Goal: Information Seeking & Learning: Understand process/instructions

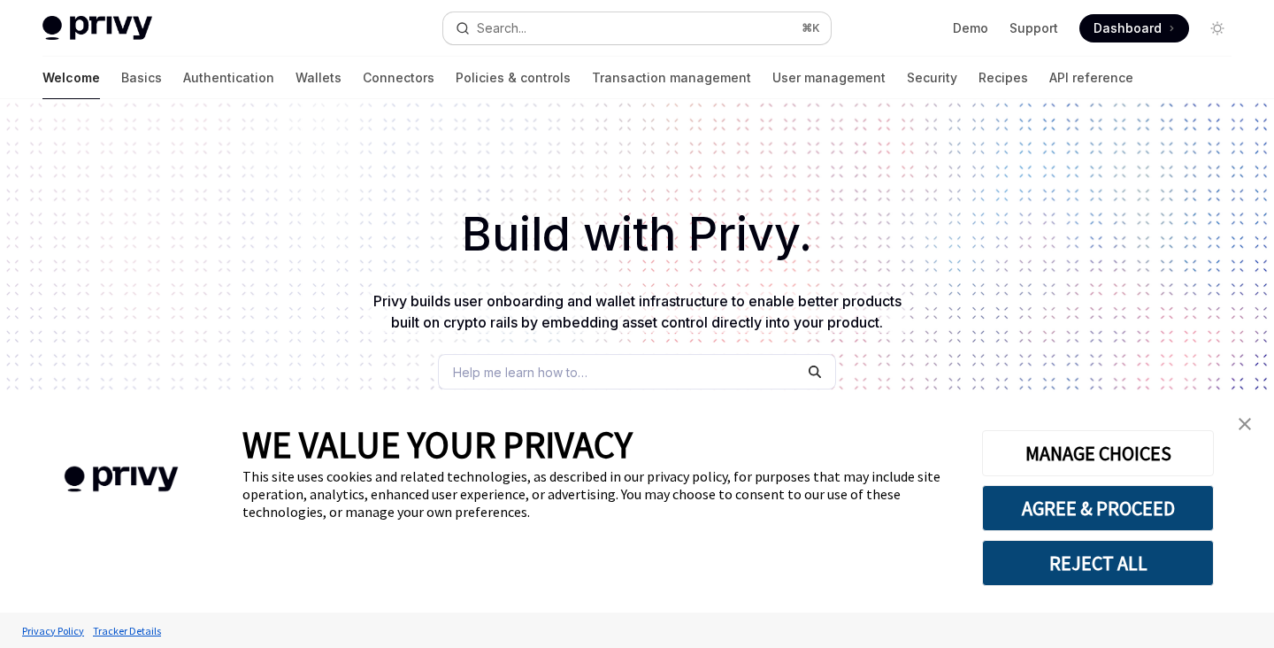
click at [517, 33] on div "Search..." at bounding box center [502, 28] width 50 height 21
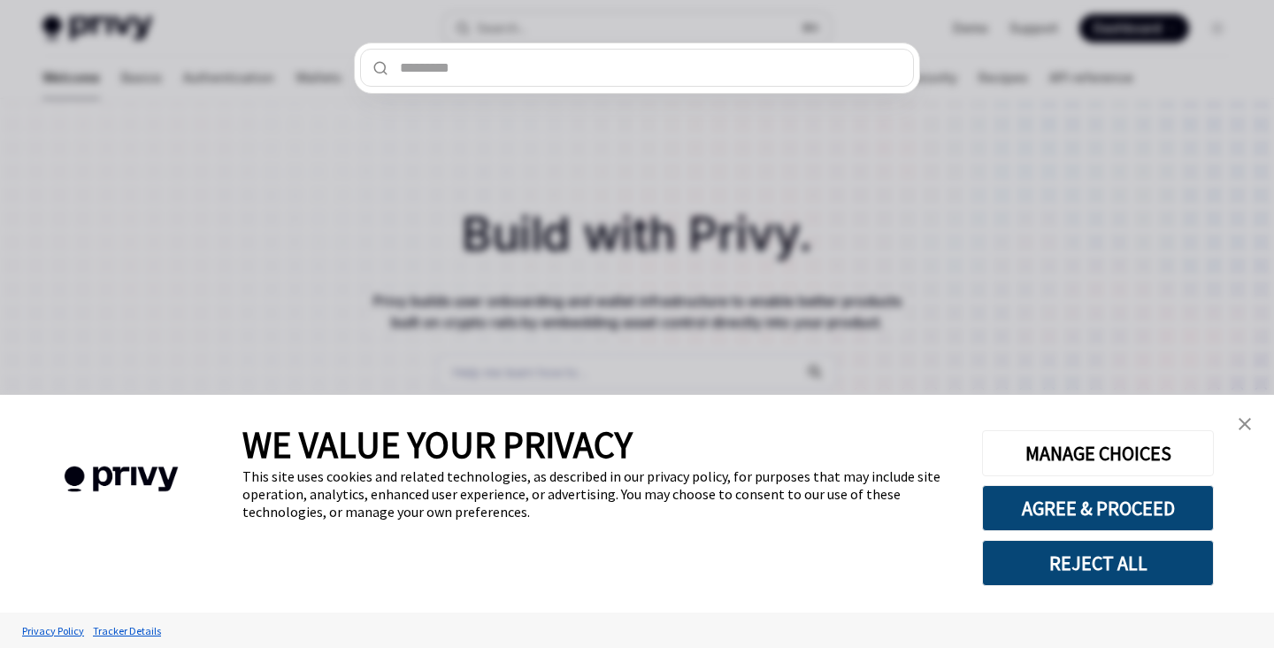
type input "**********"
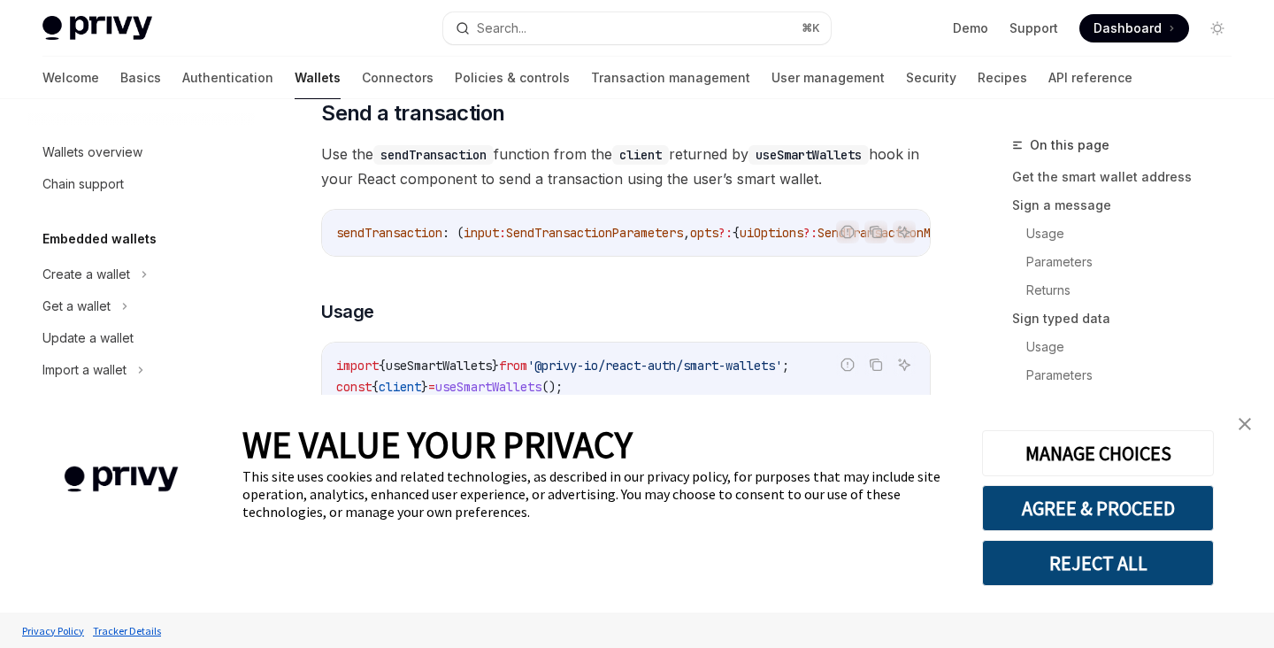
scroll to position [448, 0]
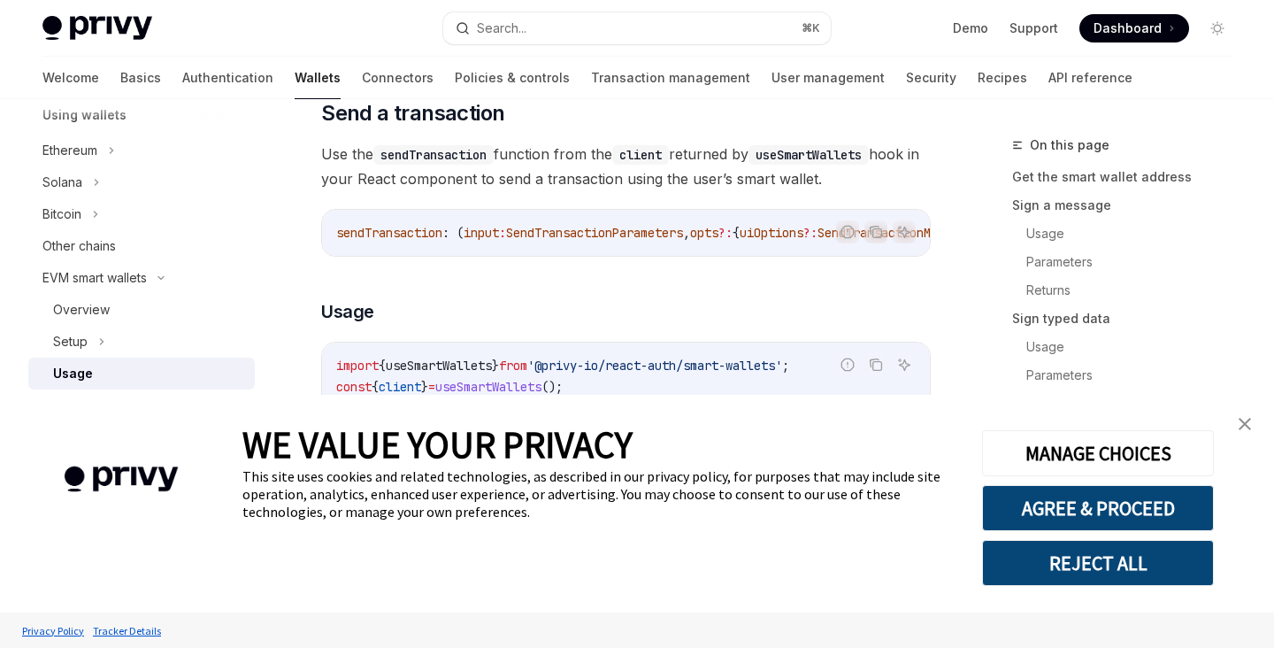
click at [1248, 427] on img "close banner" at bounding box center [1245, 424] width 12 height 12
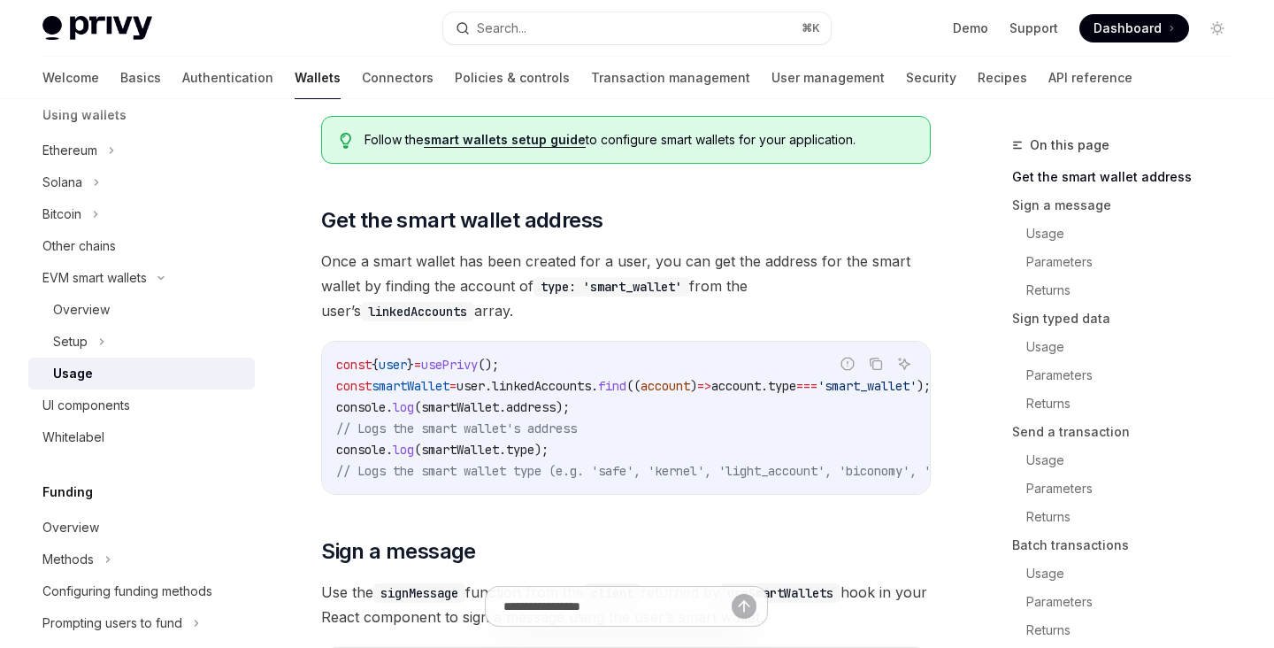
scroll to position [0, 0]
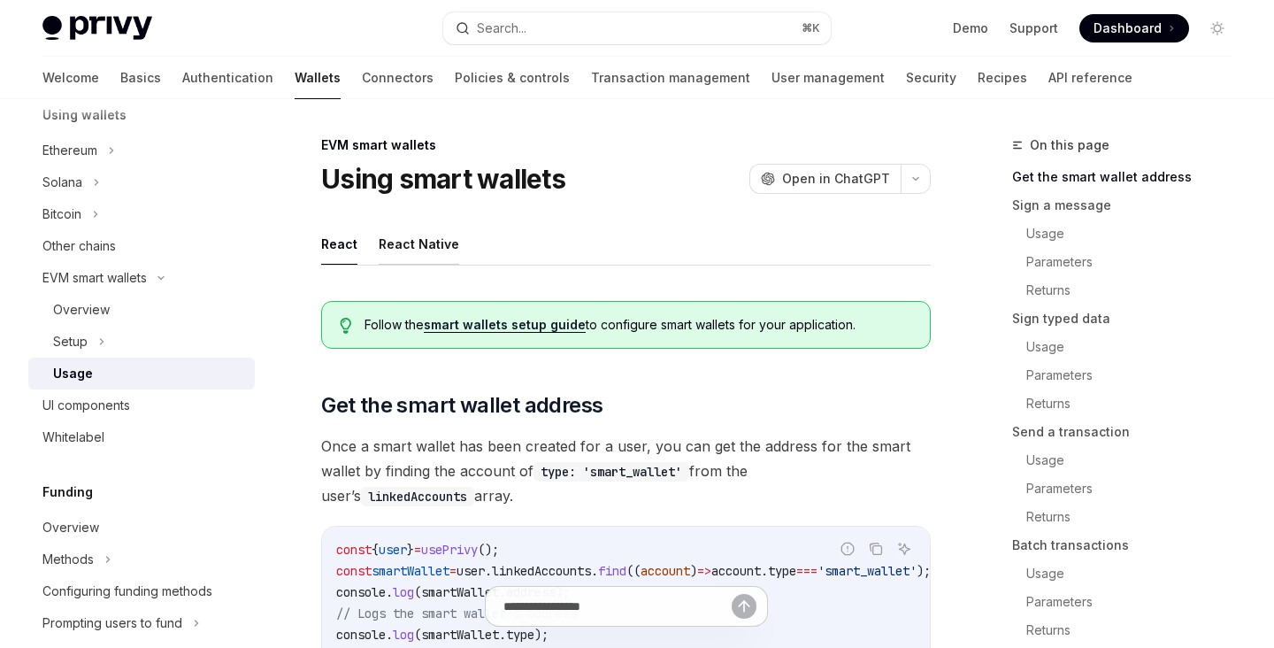
click at [414, 234] on button "React Native" at bounding box center [419, 244] width 81 height 42
type textarea "*"
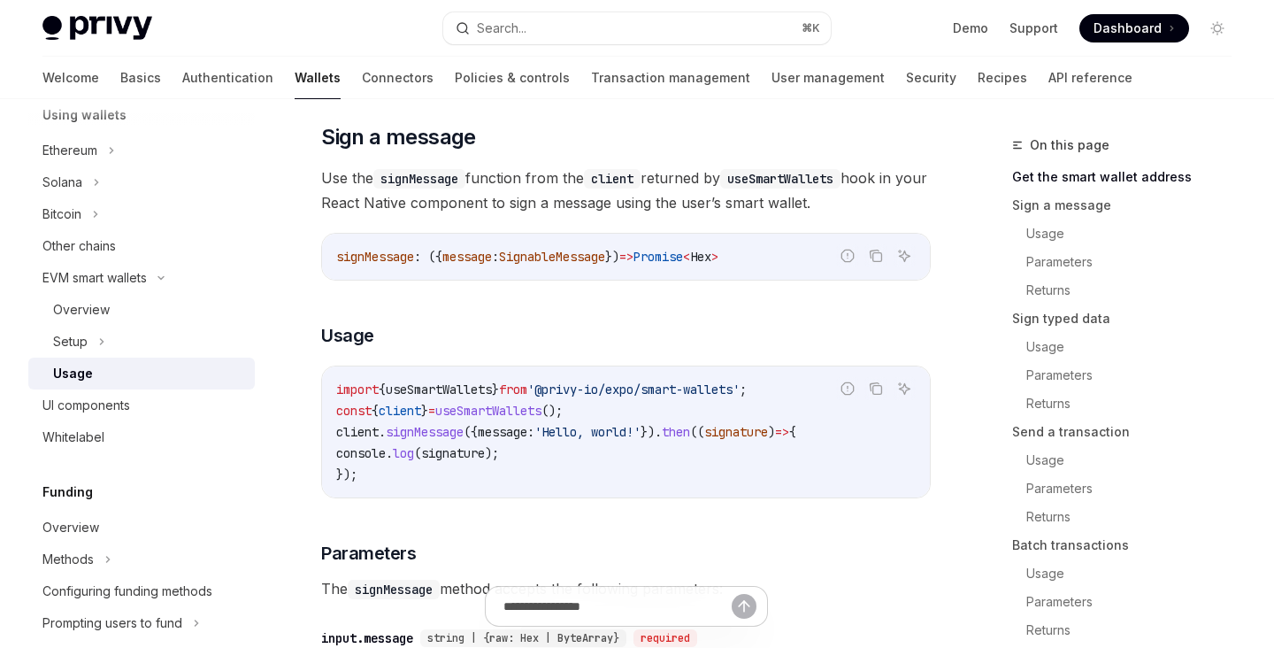
scroll to position [618, 0]
click at [457, 395] on span "useSmartWallets" at bounding box center [439, 388] width 106 height 16
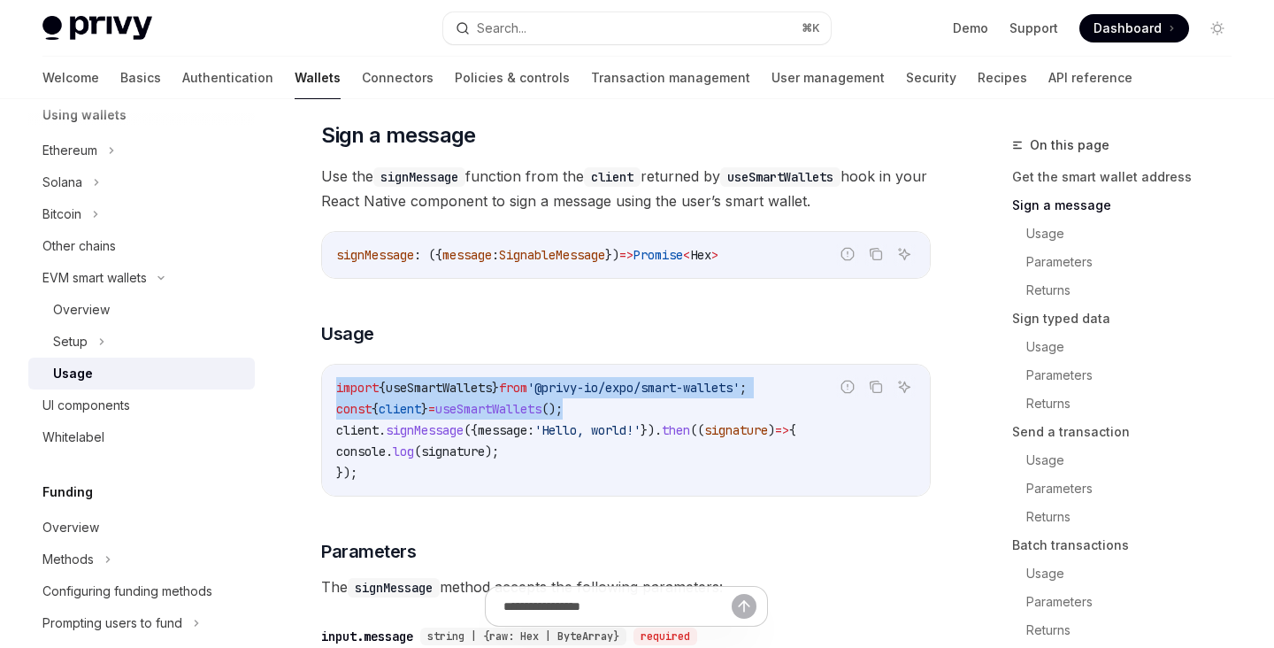
drag, startPoint x: 618, startPoint y: 416, endPoint x: 319, endPoint y: 398, distance: 298.7
click at [632, 413] on code "import { useSmartWallets } from '@privy-io/expo/smart-wallets' ; const { client…" at bounding box center [626, 430] width 580 height 106
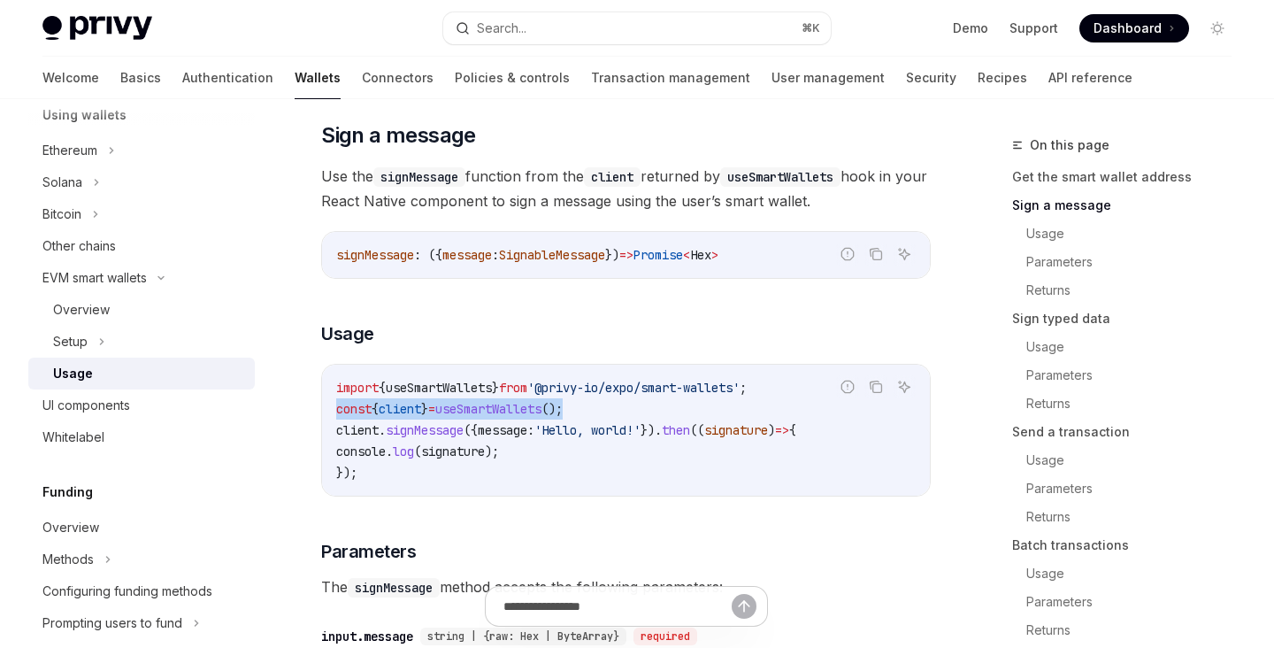
drag, startPoint x: 648, startPoint y: 412, endPoint x: 326, endPoint y: 411, distance: 321.2
click at [326, 411] on div "import { useSmartWallets } from '@privy-io/expo/smart-wallets' ; const { client…" at bounding box center [626, 430] width 608 height 131
copy span "const { client } = useSmartWallets ();"
